Goal: Task Accomplishment & Management: Manage account settings

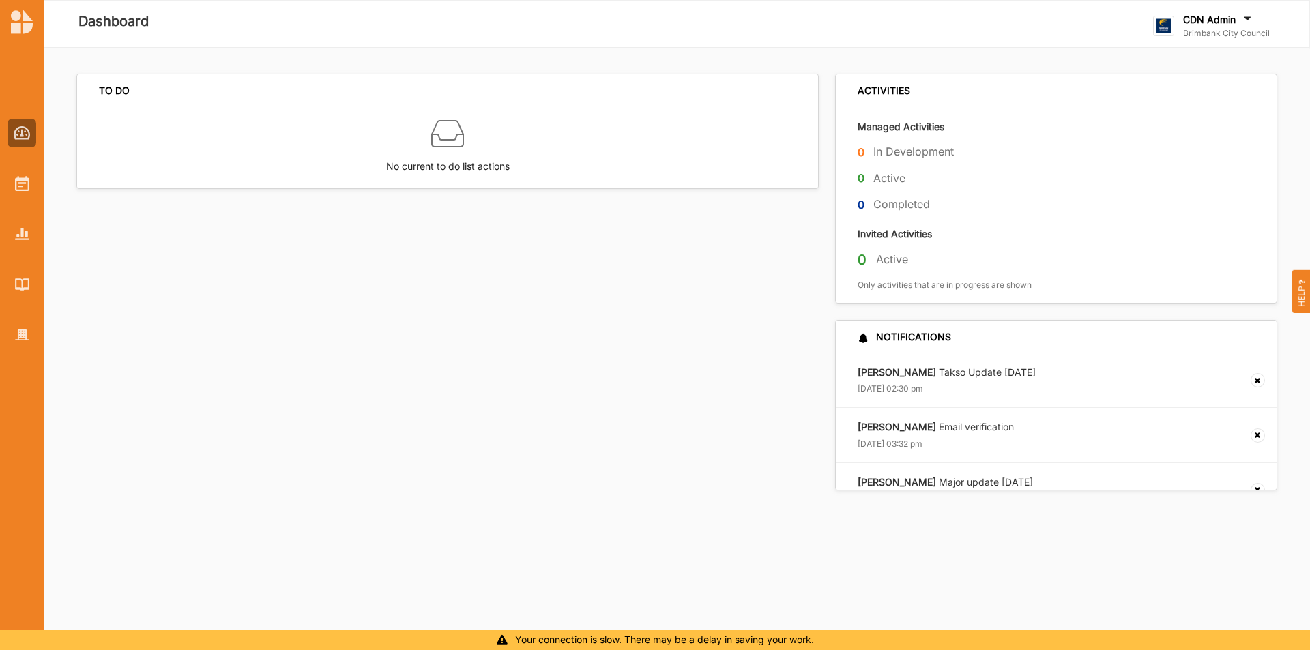
click at [1203, 27] on div "CDN Admin" at bounding box center [1226, 20] width 87 height 15
click at [1191, 178] on div "Log Out" at bounding box center [1224, 169] width 141 height 28
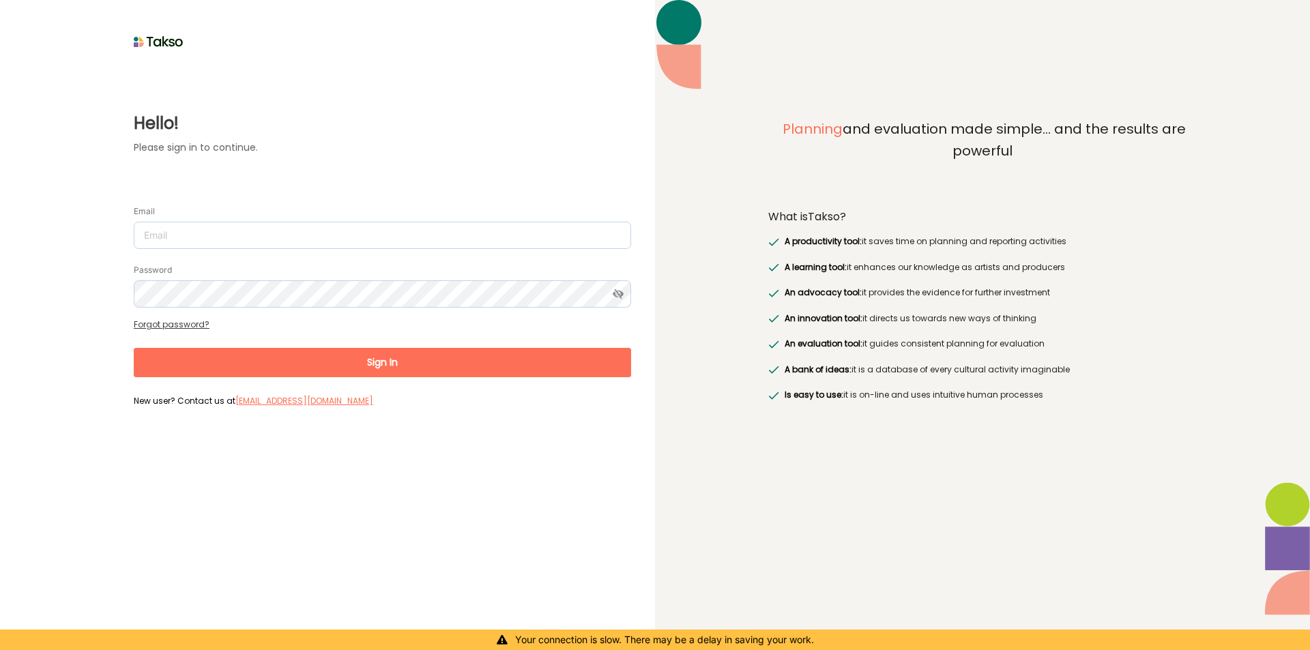
click at [287, 251] on form "Email Password Forgot password? Sign In New user? Contact us at [EMAIL_ADDRESS]…" at bounding box center [382, 300] width 497 height 220
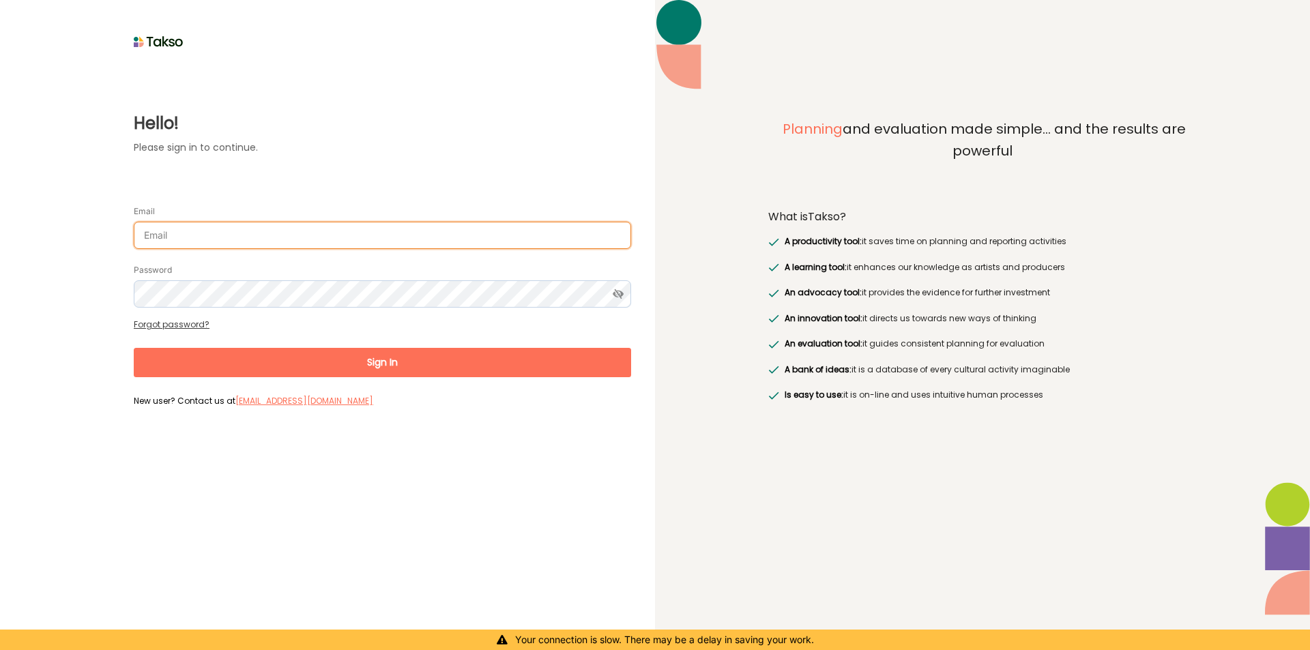
click at [308, 237] on input "Email" at bounding box center [382, 235] width 497 height 27
type input "[PERSON_NAME][EMAIL_ADDRESS][DOMAIN_NAME]"
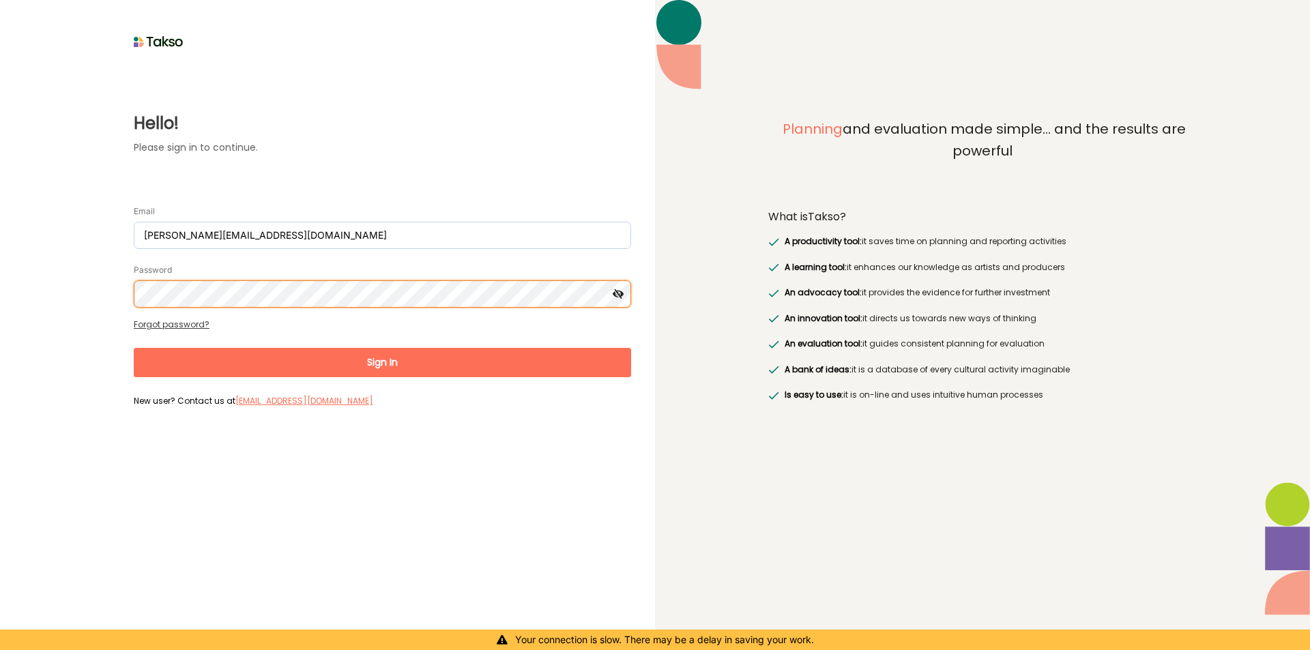
click at [134, 348] on button "Sign In" at bounding box center [382, 362] width 497 height 29
